Goal: Navigation & Orientation: Go to known website

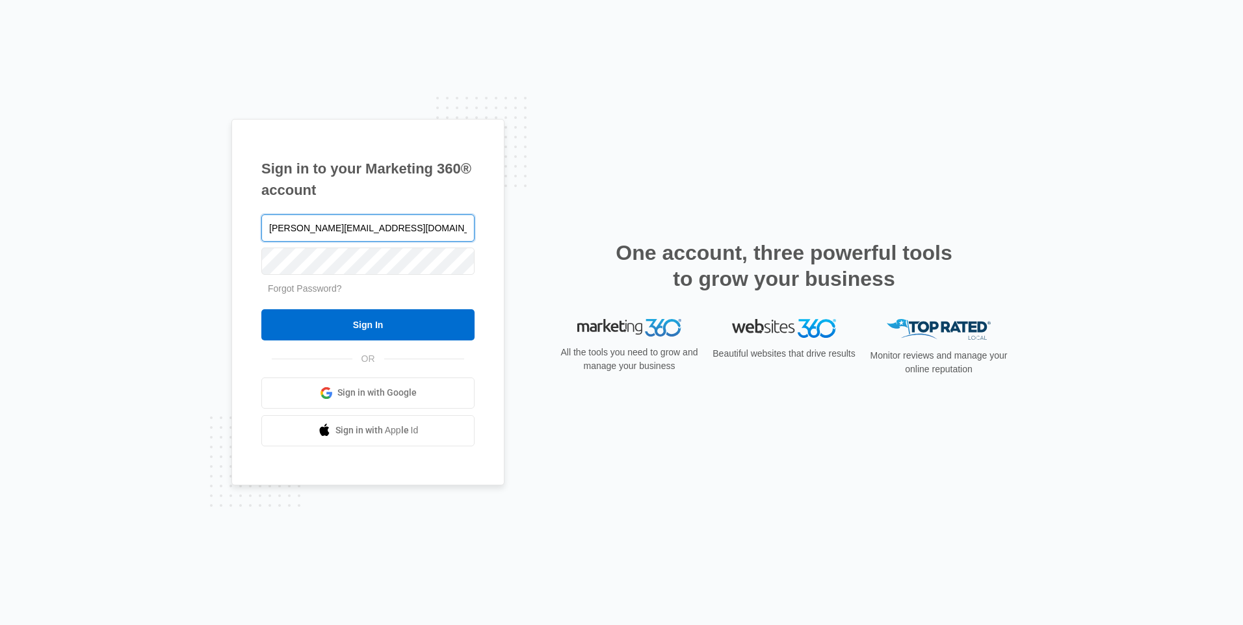
type input "[PERSON_NAME][EMAIL_ADDRESS][DOMAIN_NAME]"
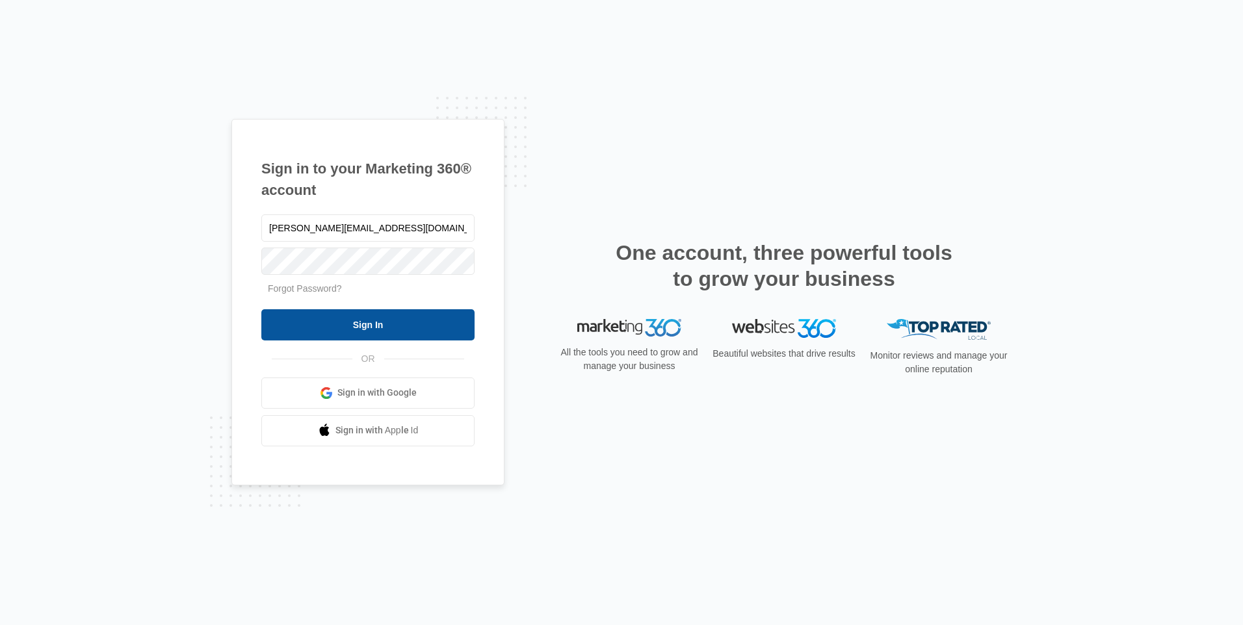
click at [363, 326] on input "Sign In" at bounding box center [367, 324] width 213 height 31
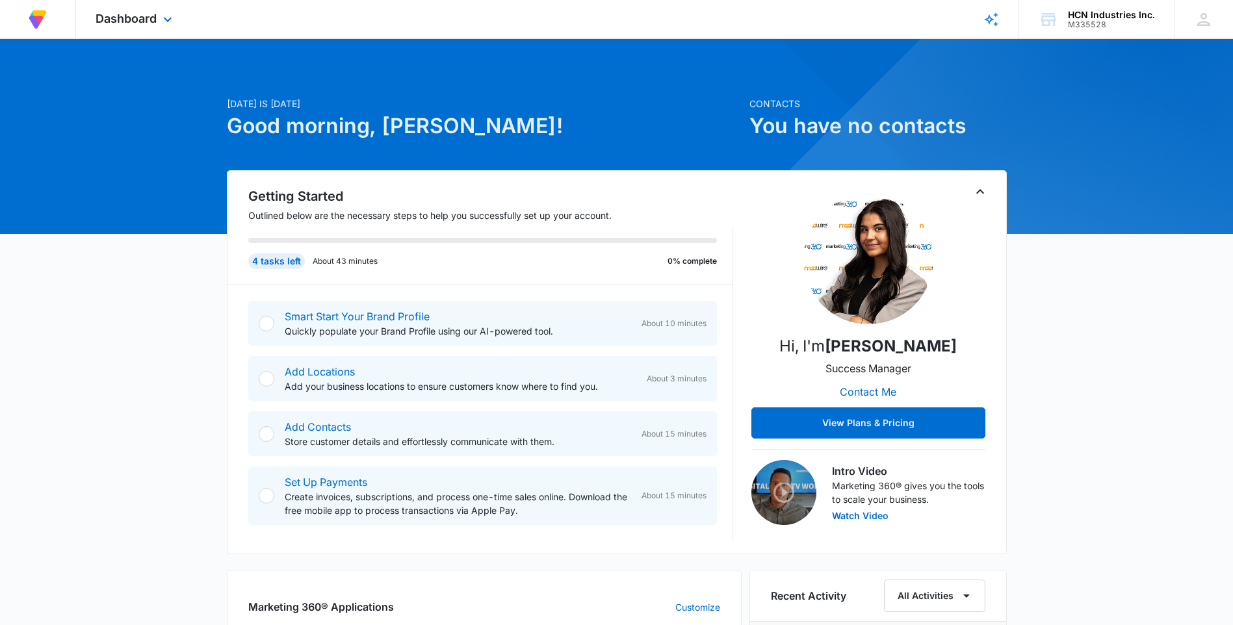
drag, startPoint x: 1226, startPoint y: 1, endPoint x: 854, endPoint y: 22, distance: 372.4
click at [854, 22] on div "At Volusion, we work hard to foster a great work environment where everyone fee…" at bounding box center [616, 19] width 1233 height 39
